Goal: Task Accomplishment & Management: Manage account settings

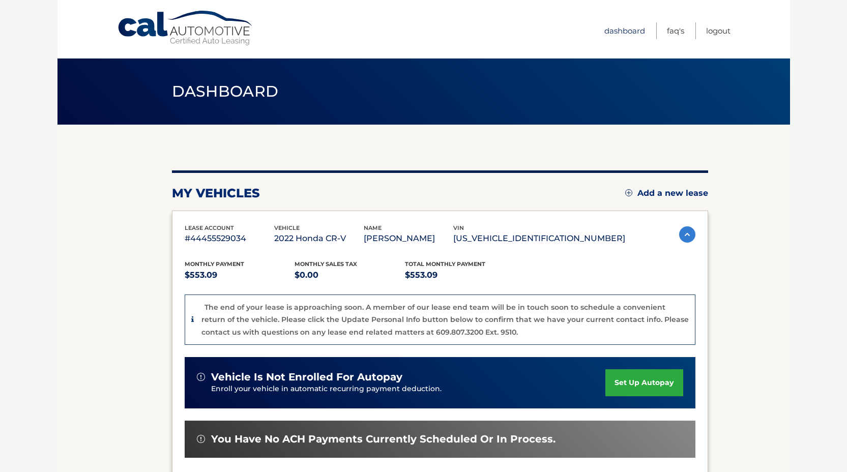
click at [622, 30] on link "Dashboard" at bounding box center [624, 30] width 41 height 17
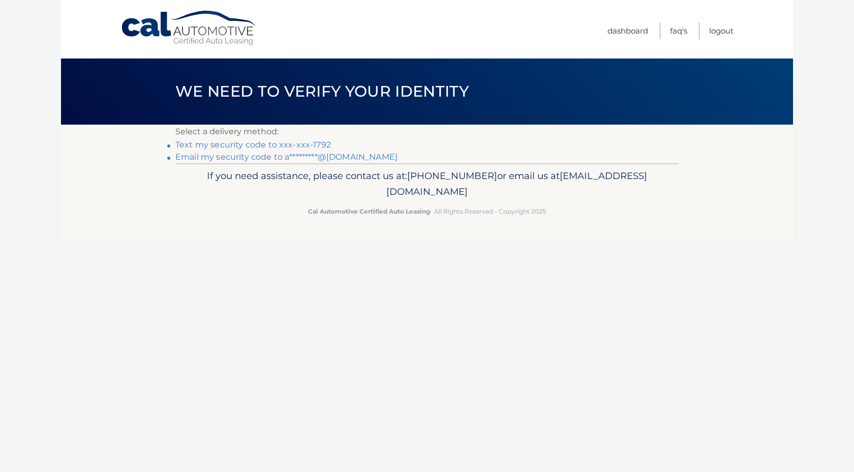
click at [247, 146] on link "Text my security code to xxx-xxx-1792" at bounding box center [253, 145] width 156 height 10
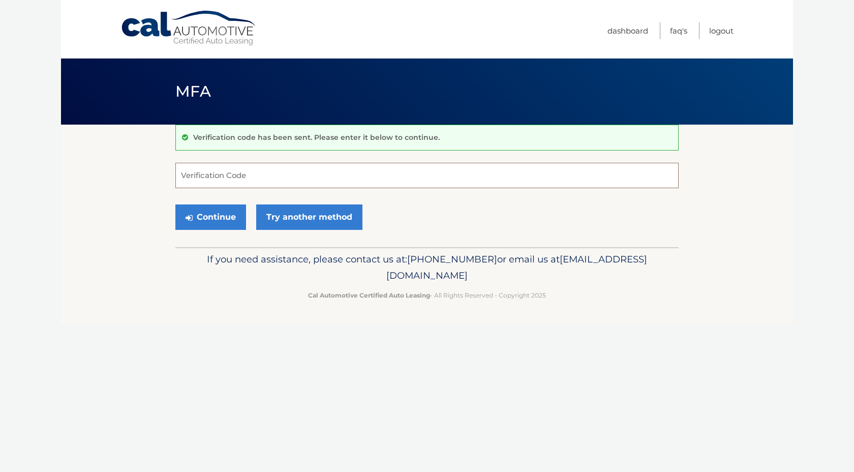
click at [289, 176] on input "Verification Code" at bounding box center [426, 175] width 503 height 25
click at [277, 176] on input "Verification Code" at bounding box center [426, 175] width 503 height 25
type input "799646"
click at [215, 219] on button "Continue" at bounding box center [210, 216] width 71 height 25
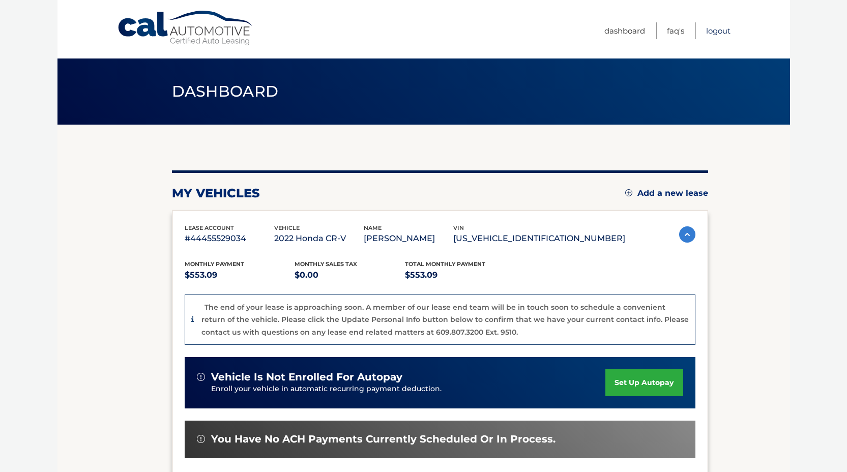
click at [722, 31] on link "Logout" at bounding box center [718, 30] width 24 height 17
click at [721, 32] on link "Logout" at bounding box center [718, 30] width 24 height 17
click at [803, 171] on body "Cal Automotive Menu Dashboard FAQ's Logout" at bounding box center [423, 236] width 847 height 472
click at [721, 28] on link "Logout" at bounding box center [718, 30] width 24 height 17
click at [714, 31] on link "Logout" at bounding box center [718, 30] width 24 height 17
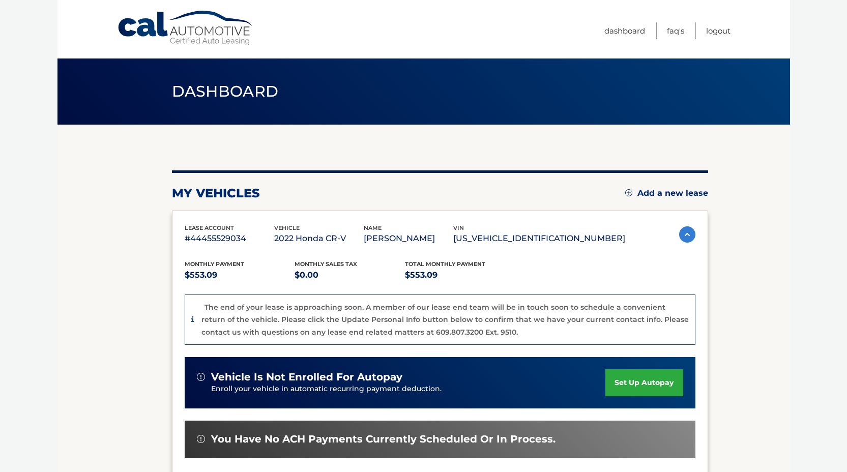
click at [821, 224] on body "Cal Automotive Menu Dashboard FAQ's Logout" at bounding box center [423, 236] width 847 height 472
